Goal: Task Accomplishment & Management: Use online tool/utility

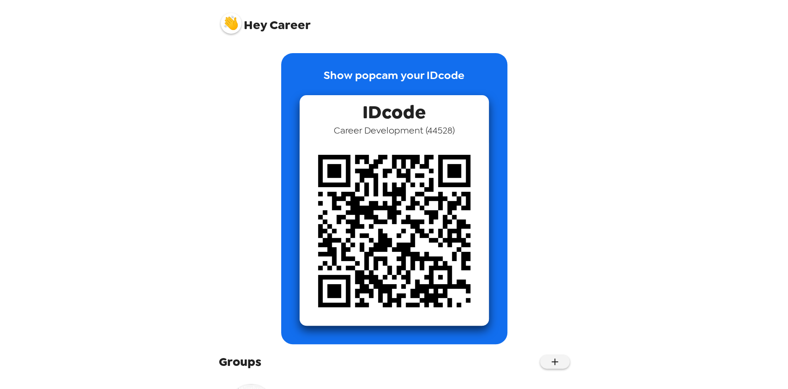
click at [261, 26] on span "Hey" at bounding box center [255, 25] width 23 height 17
click at [237, 25] on img at bounding box center [231, 23] width 21 height 21
click at [139, 53] on div at bounding box center [394, 194] width 788 height 389
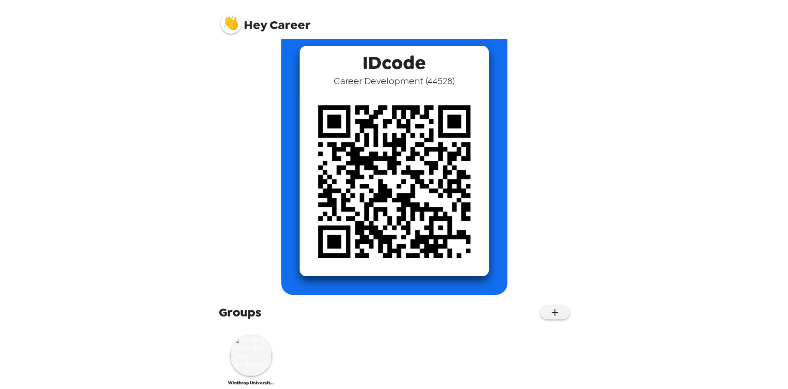
scroll to position [65, 0]
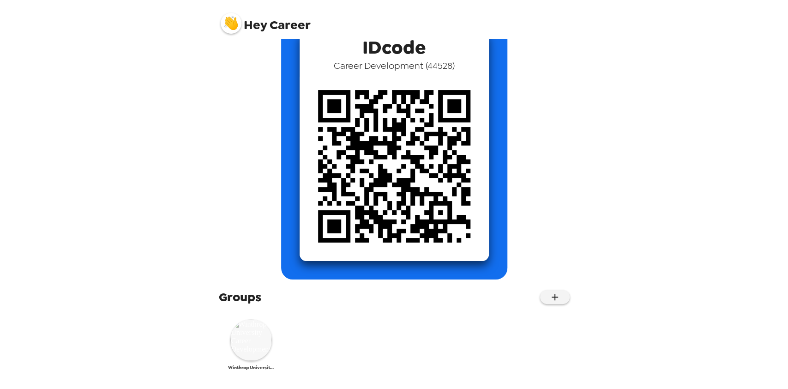
click at [244, 336] on img at bounding box center [251, 340] width 42 height 42
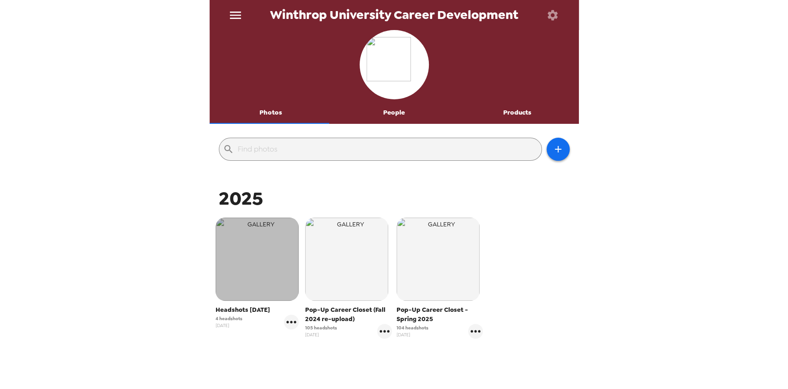
click at [253, 269] on img "button" at bounding box center [256, 258] width 83 height 83
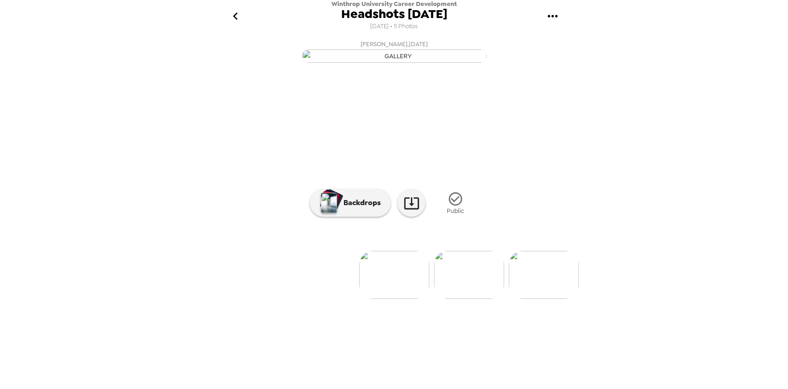
scroll to position [18, 0]
click at [468, 299] on img at bounding box center [469, 275] width 70 height 48
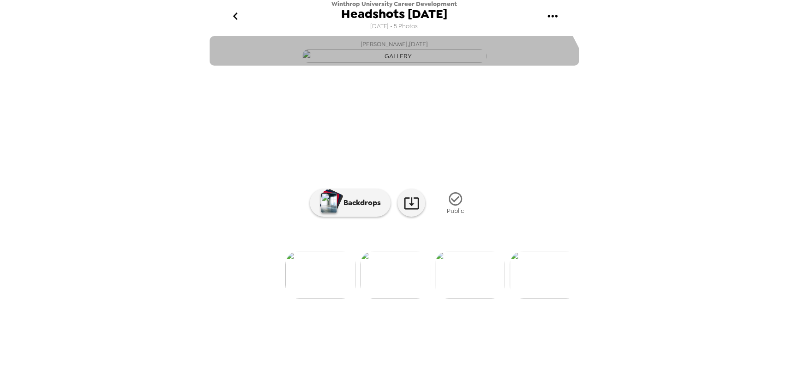
click at [351, 63] on img "button" at bounding box center [394, 55] width 185 height 13
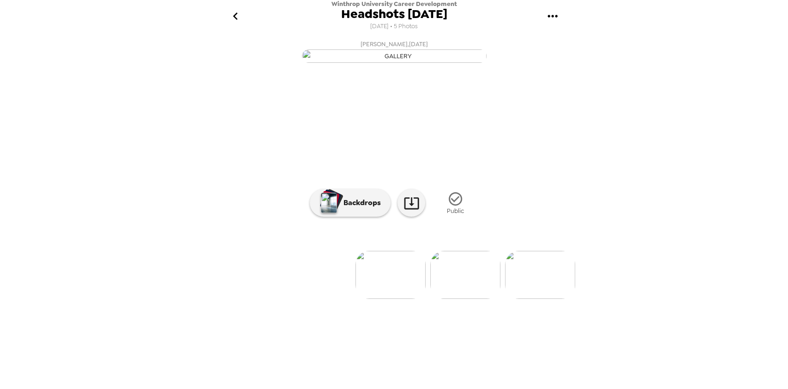
scroll to position [0, 0]
click at [455, 299] on img at bounding box center [469, 275] width 70 height 48
click at [335, 299] on li at bounding box center [319, 275] width 70 height 48
click at [487, 299] on img at bounding box center [469, 275] width 70 height 48
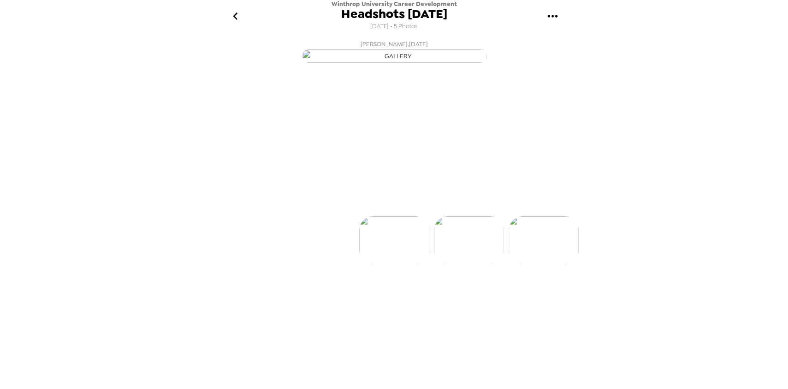
scroll to position [0, 74]
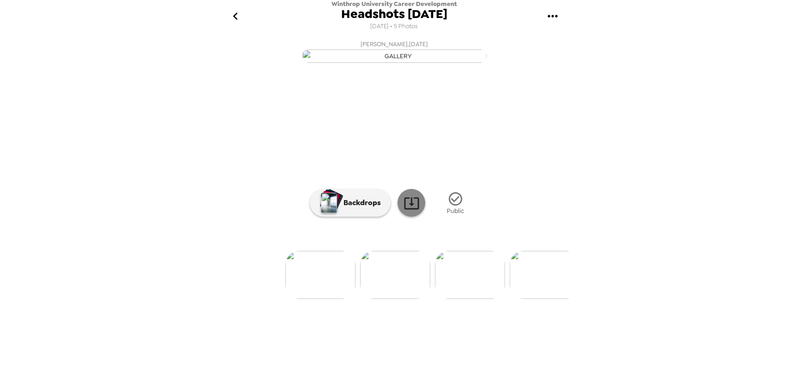
click at [407, 209] on icon at bounding box center [411, 203] width 15 height 12
click at [362, 216] on button "Backdrops" at bounding box center [350, 203] width 81 height 28
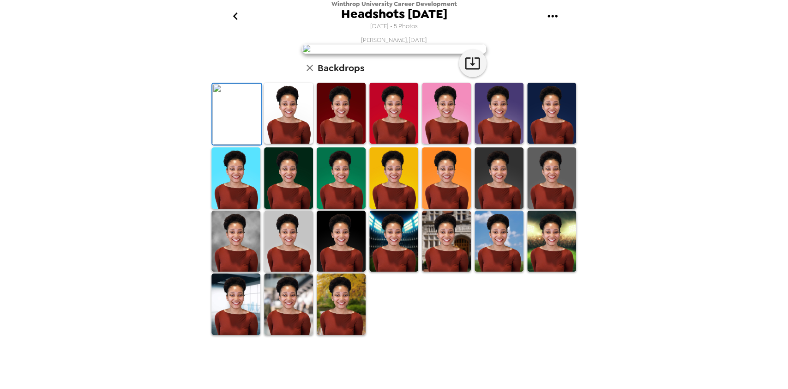
click at [292, 144] on img at bounding box center [288, 113] width 49 height 61
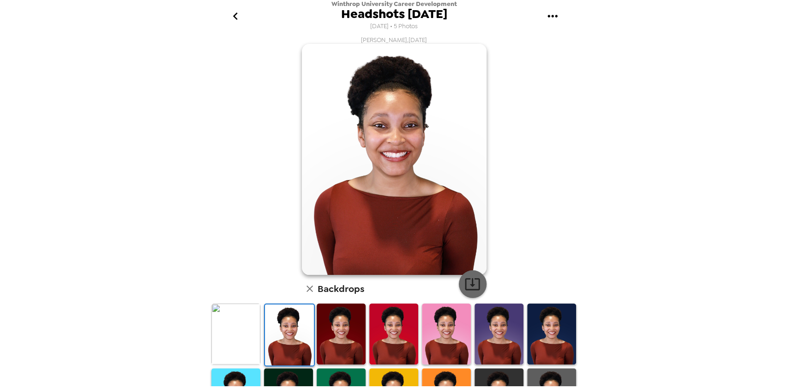
click at [478, 286] on button "button" at bounding box center [473, 284] width 28 height 28
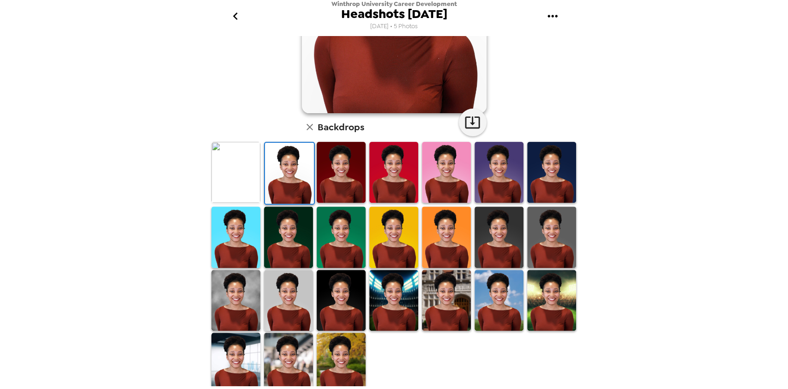
scroll to position [162, 0]
